Goal: Task Accomplishment & Management: Complete application form

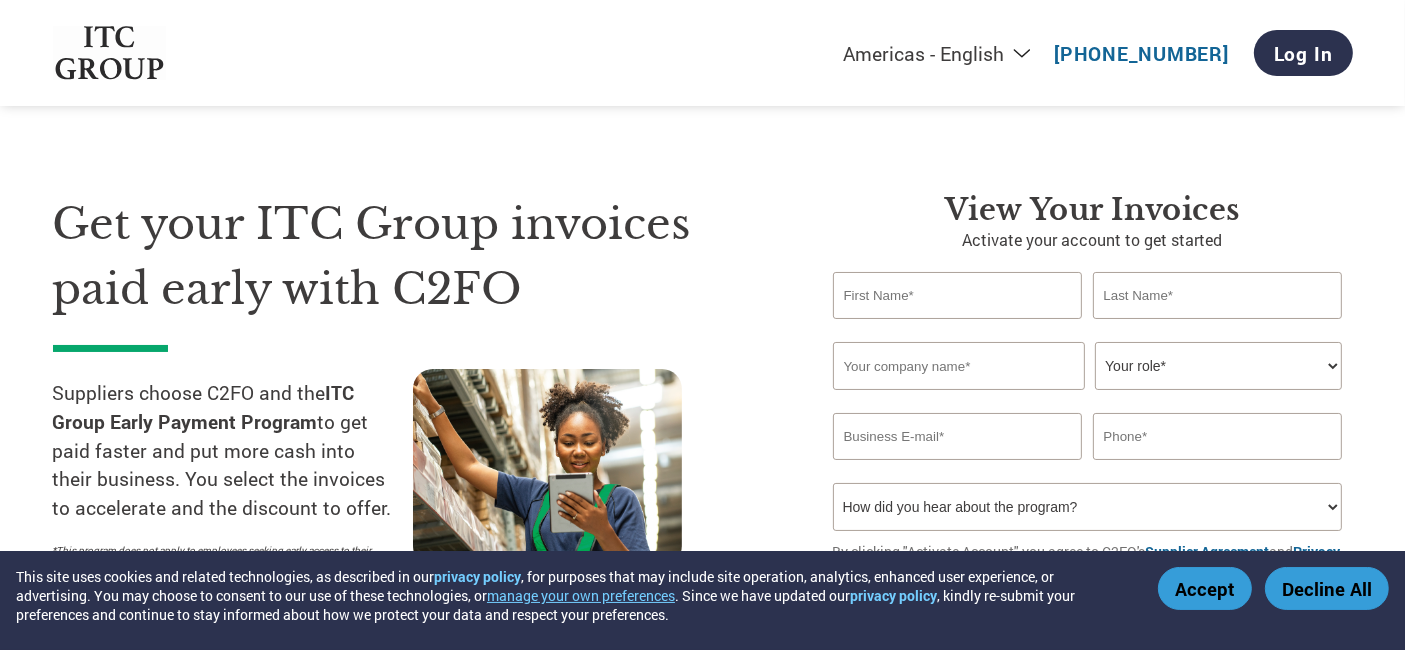
click at [931, 272] on input "text" at bounding box center [958, 295] width 250 height 47
type input "[PERSON_NAME]"
type input "[EMAIL_ADDRESS][DOMAIN_NAME]"
type input "08805329623"
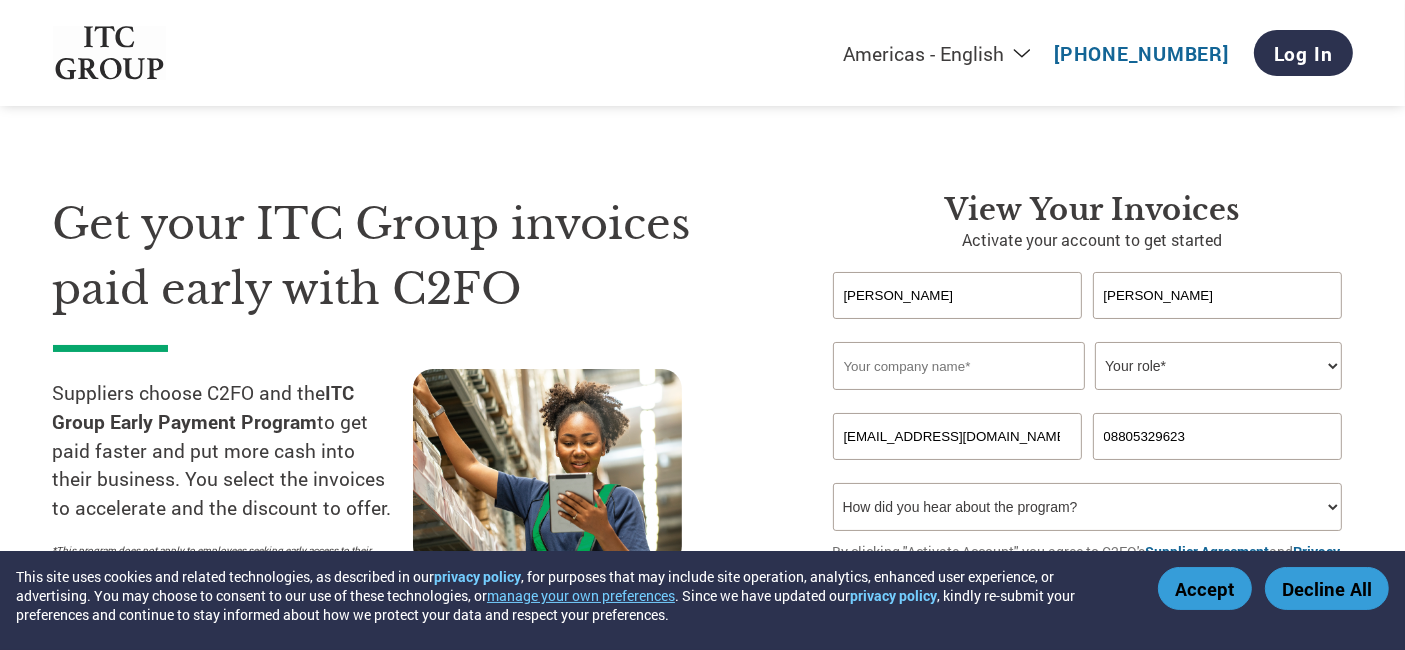
click at [1008, 413] on input "[EMAIL_ADDRESS][DOMAIN_NAME]" at bounding box center [958, 436] width 250 height 47
type input "[PERSON_NAME][EMAIL_ADDRESS][PERSON_NAME][DOMAIN_NAME]"
click at [1018, 342] on input "text" at bounding box center [959, 366] width 252 height 48
type input "Fractal Ink Design Studio Private Limited"
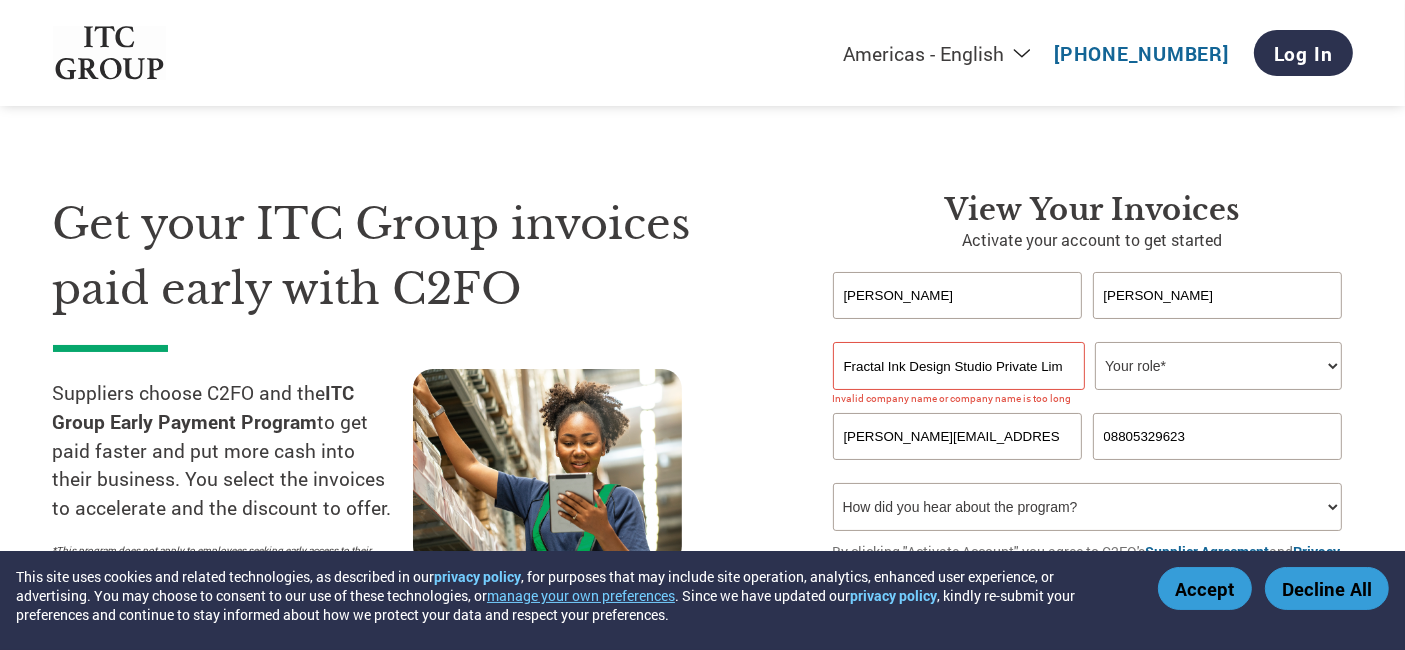
click at [1224, 342] on select "Your role* CFO Controller Credit Manager Finance Director Treasurer CEO Preside…" at bounding box center [1218, 366] width 247 height 48
select select "OTHER"
click at [1095, 342] on select "Your role* CFO Controller Credit Manager Finance Director Treasurer CEO Preside…" at bounding box center [1218, 366] width 247 height 48
click at [1003, 483] on select "How did you hear about the program? Received a letter Email Social Media Online…" at bounding box center [1088, 507] width 510 height 48
select select "Email"
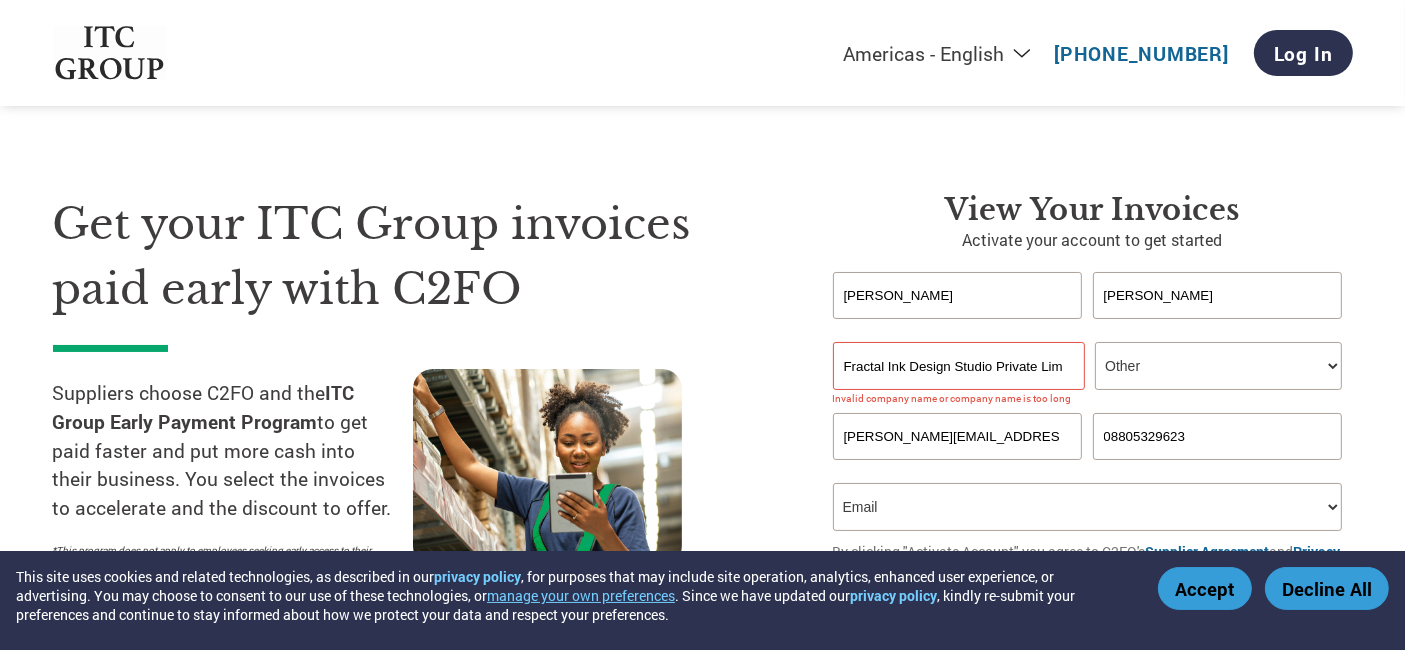
click at [833, 483] on select "How did you hear about the program? Received a letter Email Social Media Online…" at bounding box center [1088, 507] width 510 height 48
click at [1028, 342] on input "Fractal Ink Design Studio Private Limited" at bounding box center [959, 366] width 252 height 48
type input "Fractal Ink Design Studio Pvt Ltd"
click at [1357, 326] on section "Get your ITC Group invoices paid early with C2FO Suppliers choose C2FO and the …" at bounding box center [702, 394] width 1405 height 628
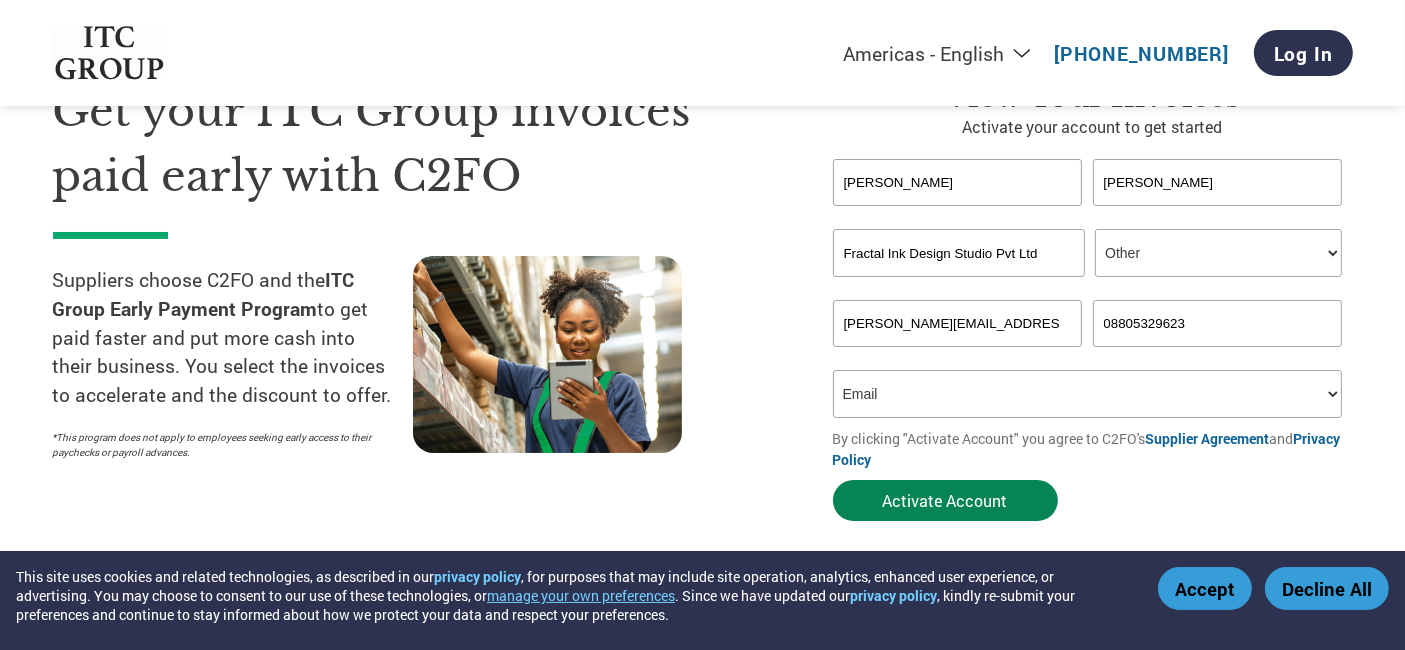
click at [929, 480] on button "Activate Account" at bounding box center [945, 500] width 225 height 41
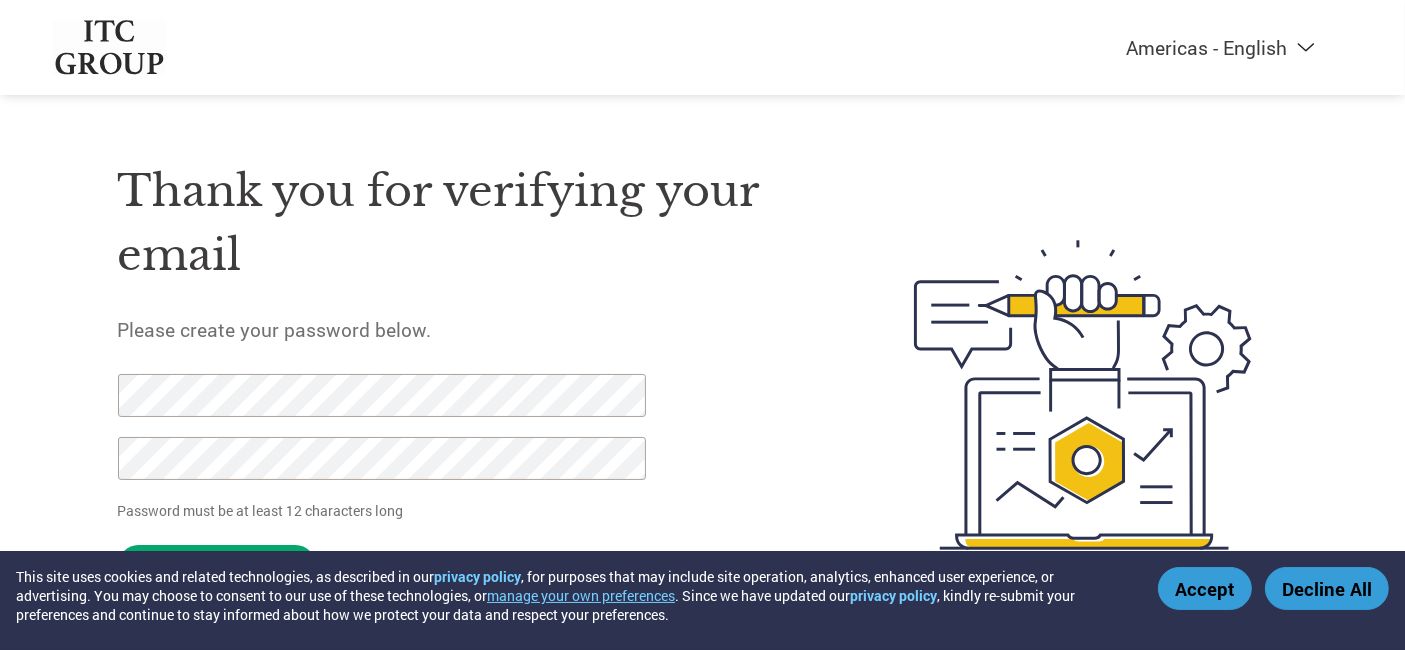
scroll to position [59, 0]
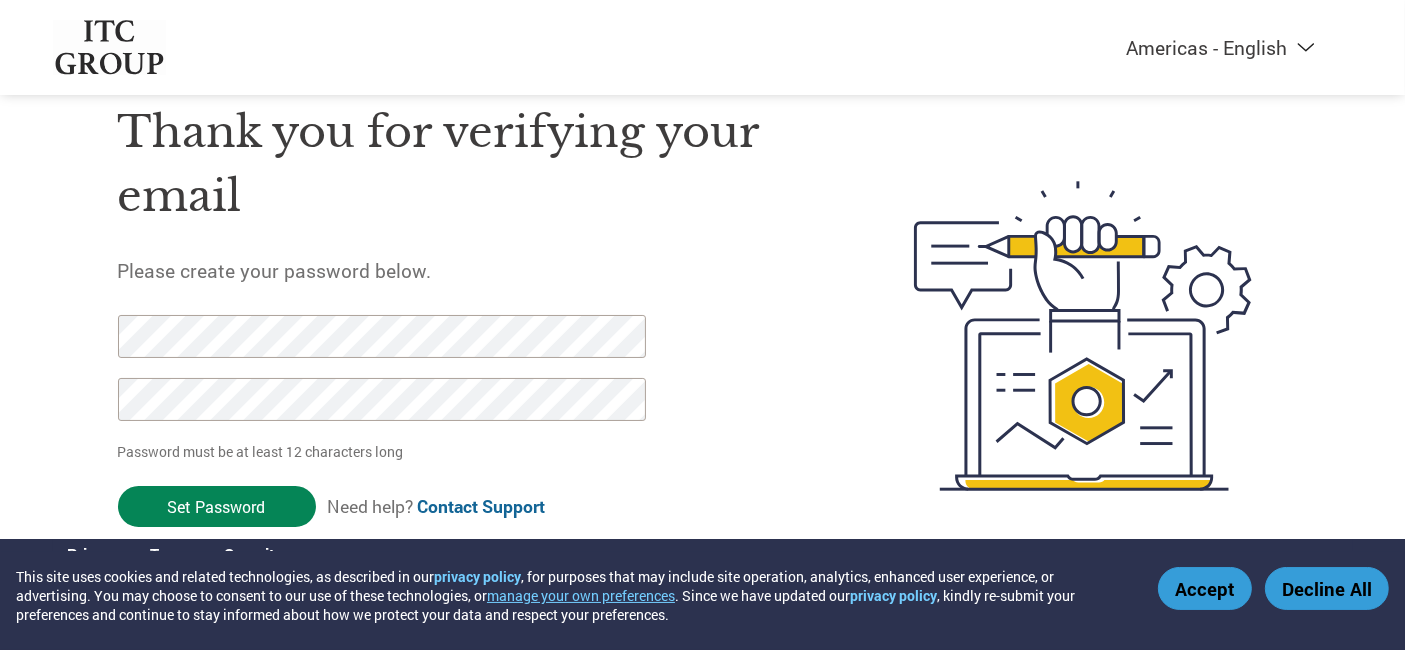
click at [199, 486] on input "Set Password" at bounding box center [217, 506] width 198 height 41
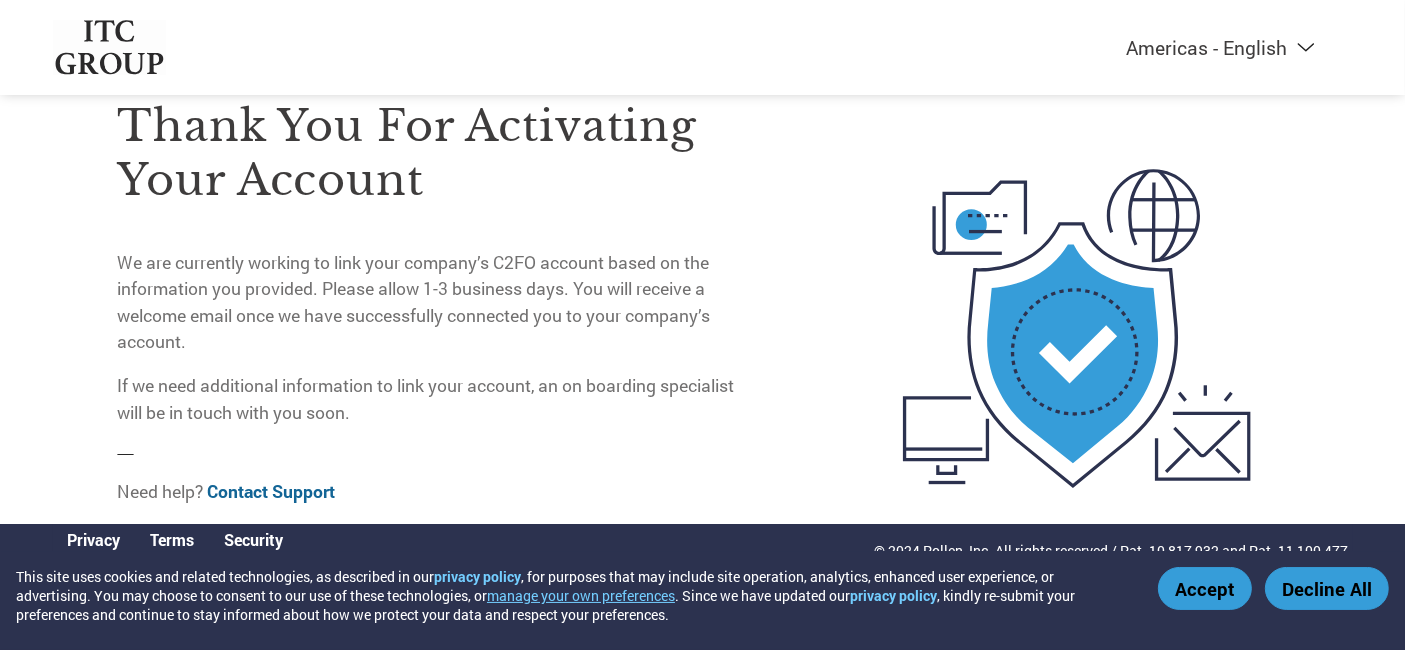
scroll to position [0, 0]
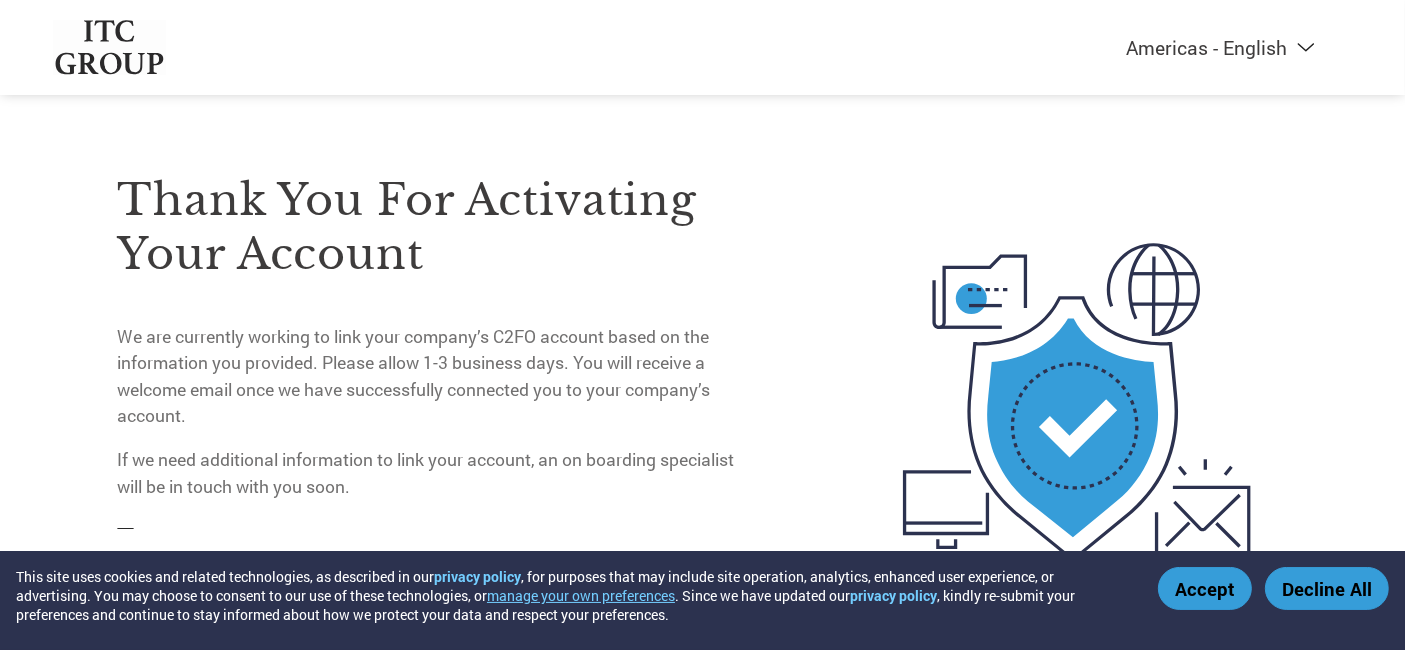
click at [1212, 601] on button "Accept" at bounding box center [1205, 588] width 94 height 43
